Goal: Check status: Check status

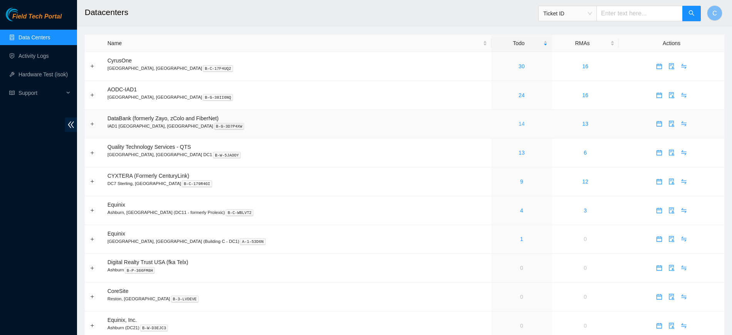
click at [519, 123] on link "14" at bounding box center [522, 123] width 6 height 6
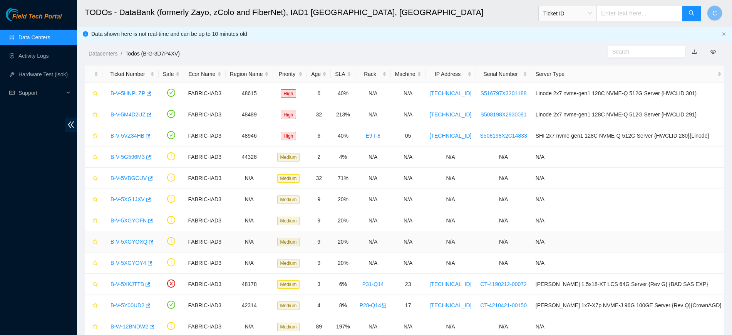
click at [131, 240] on link "B-V-5XGYOXQ" at bounding box center [128, 241] width 37 height 6
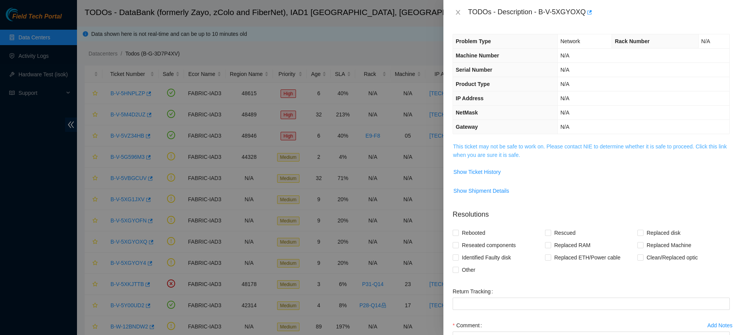
click at [496, 145] on link "This ticket may not be safe to work on. Please contact NIE to determine whether…" at bounding box center [590, 150] width 274 height 15
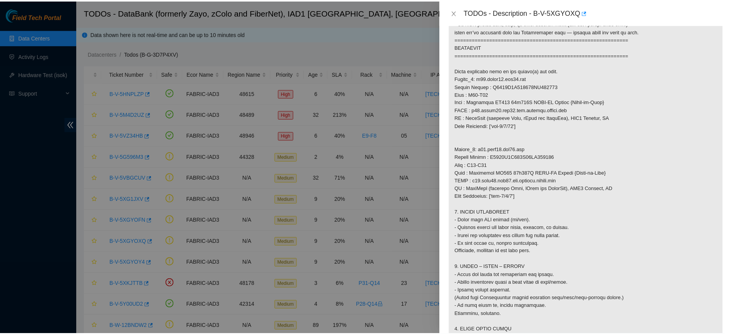
scroll to position [411, 0]
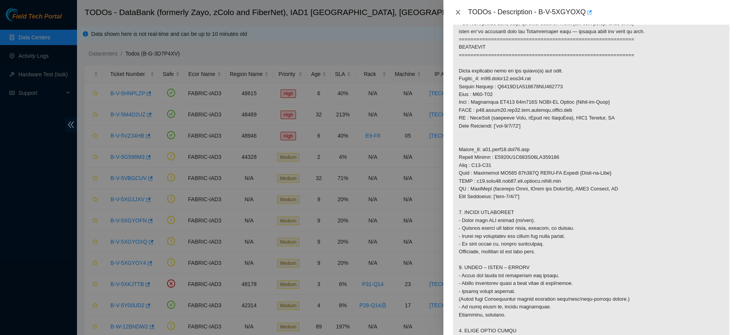
click at [460, 12] on icon "close" at bounding box center [458, 12] width 6 height 6
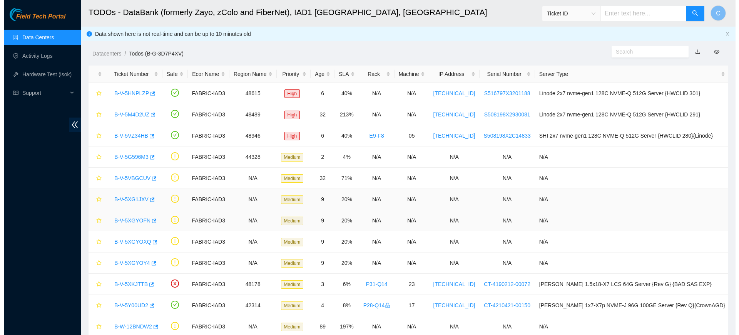
scroll to position [104, 0]
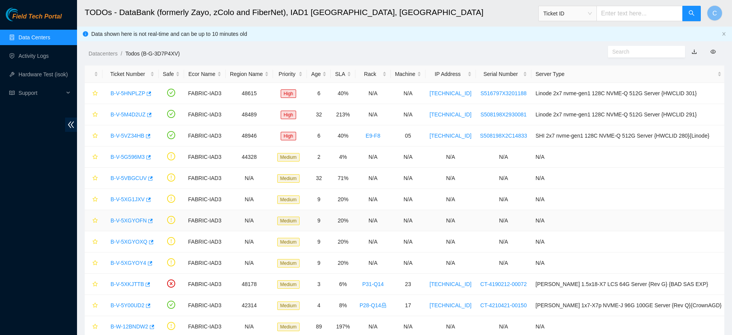
click at [123, 222] on link "B-V-5XGYOFN" at bounding box center [128, 220] width 36 height 6
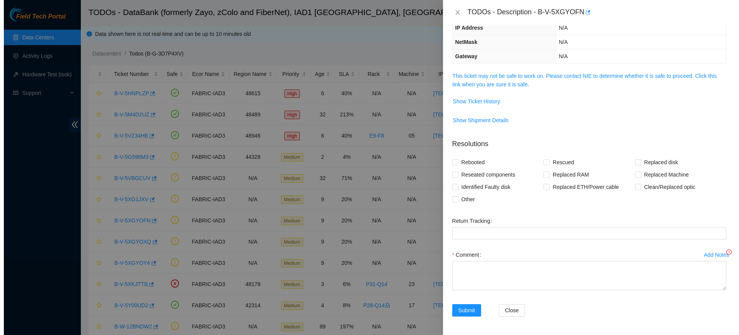
scroll to position [70, 0]
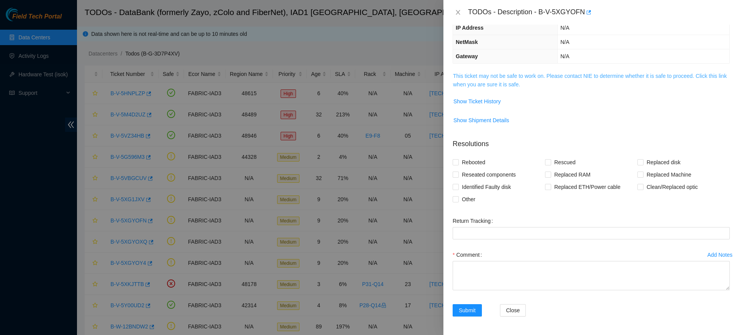
click at [512, 75] on link "This ticket may not be safe to work on. Please contact NIE to determine whether…" at bounding box center [590, 80] width 274 height 15
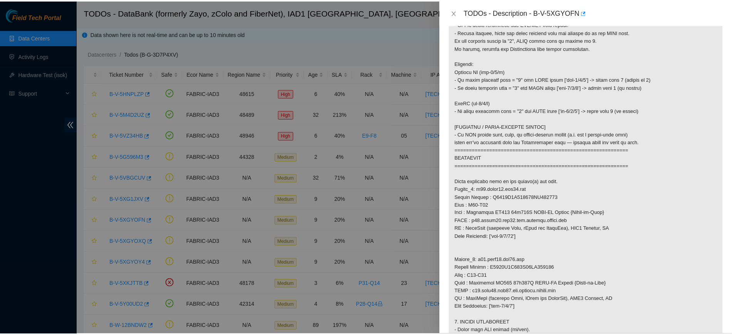
scroll to position [304, 0]
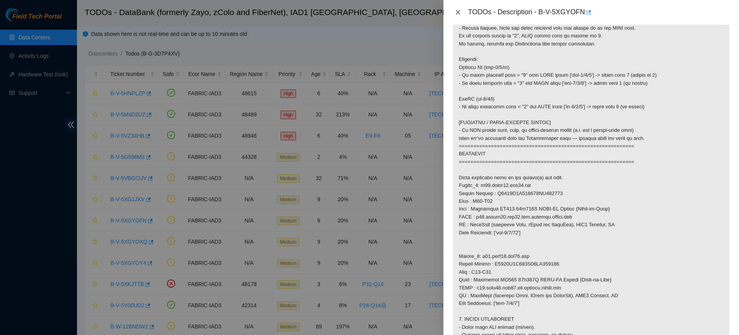
click at [456, 13] on icon "close" at bounding box center [458, 12] width 6 height 6
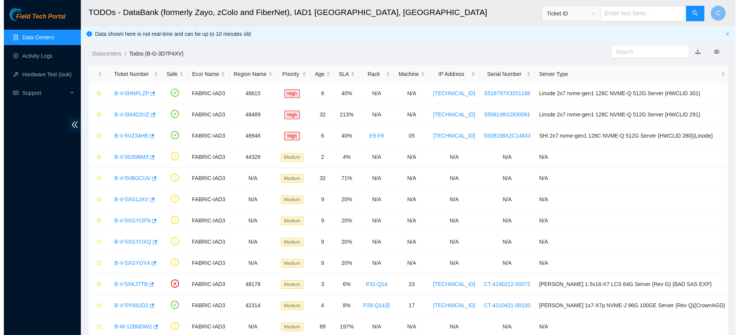
scroll to position [104, 0]
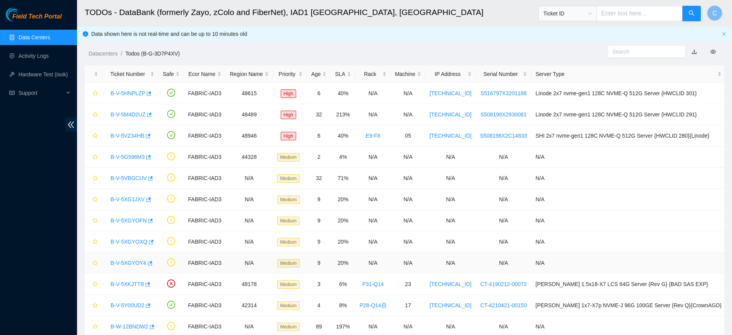
click at [122, 261] on link "B-V-5XGYOY4" at bounding box center [128, 262] width 36 height 6
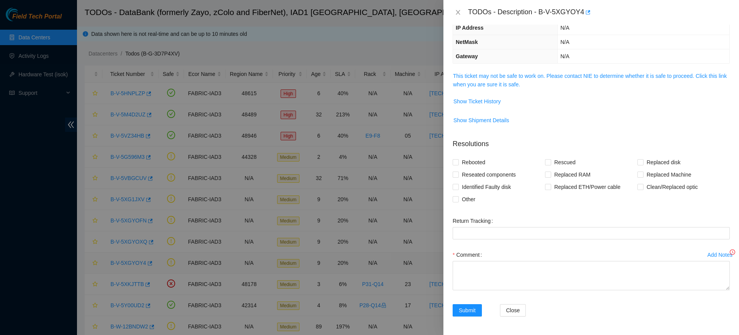
scroll to position [70, 0]
click at [519, 71] on td "This ticket may not be safe to work on. Please contact NIE to determine whether…" at bounding box center [591, 82] width 277 height 23
click at [513, 77] on link "This ticket may not be safe to work on. Please contact NIE to determine whether…" at bounding box center [590, 80] width 274 height 15
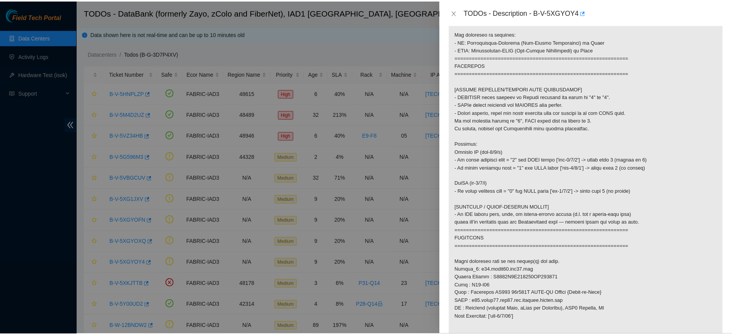
scroll to position [281, 0]
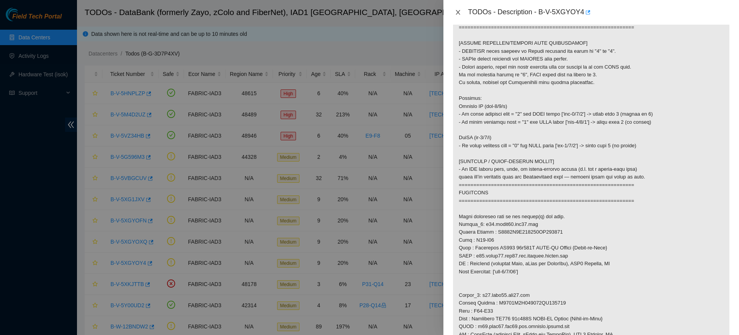
click at [459, 13] on icon "close" at bounding box center [458, 12] width 6 height 6
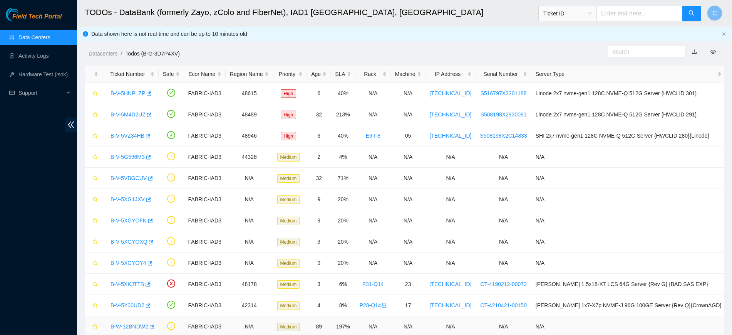
scroll to position [104, 0]
